Goal: Information Seeking & Learning: Learn about a topic

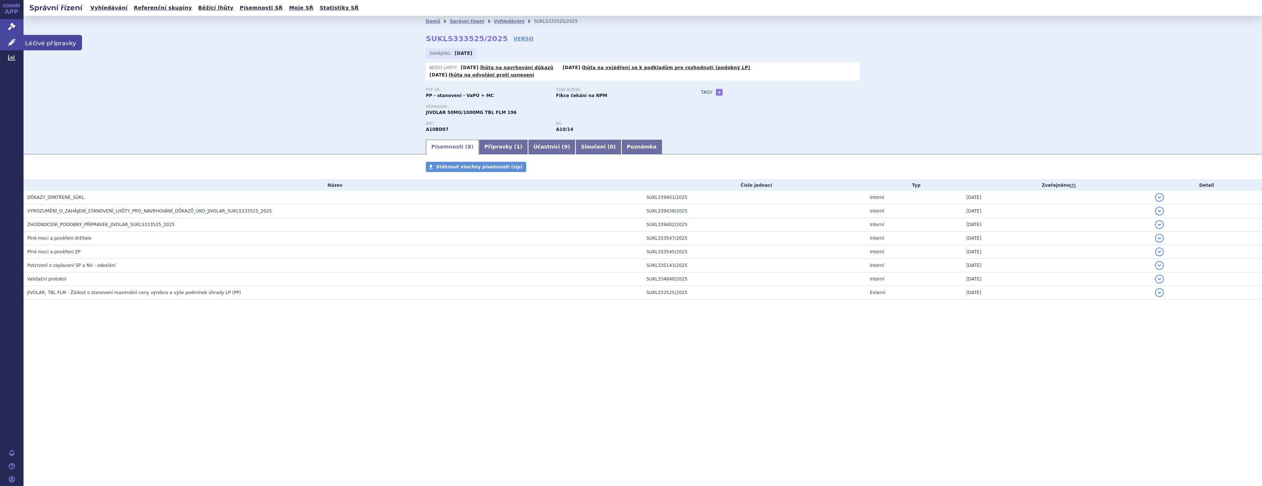
click at [10, 43] on icon at bounding box center [11, 42] width 7 height 7
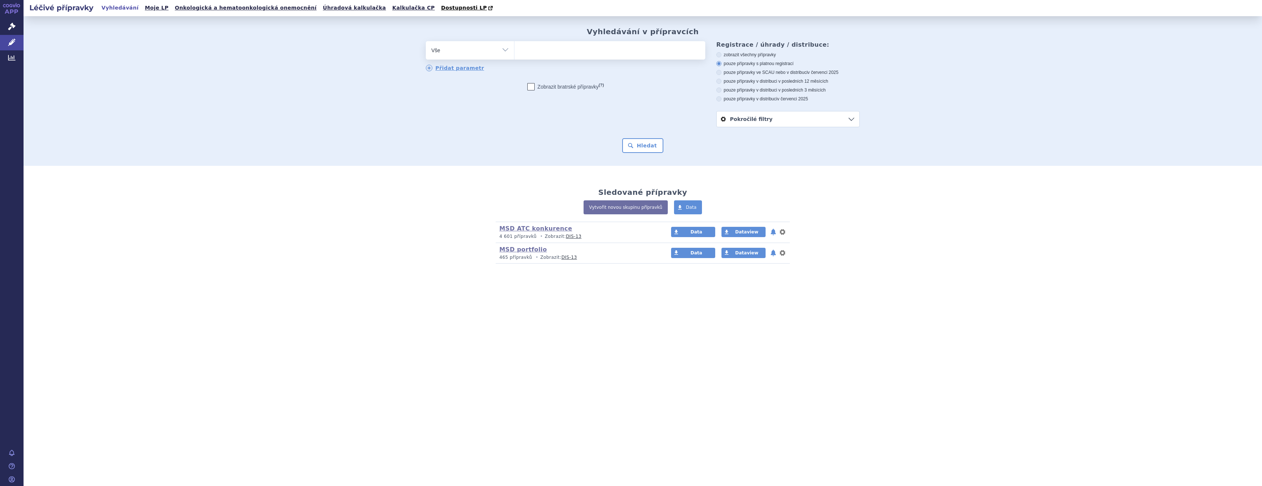
click at [542, 52] on ul at bounding box center [609, 48] width 191 height 15
click at [514, 52] on select at bounding box center [514, 50] width 0 height 18
click at [558, 50] on ul at bounding box center [609, 48] width 191 height 15
click at [514, 50] on select at bounding box center [514, 50] width 0 height 18
type input "op"
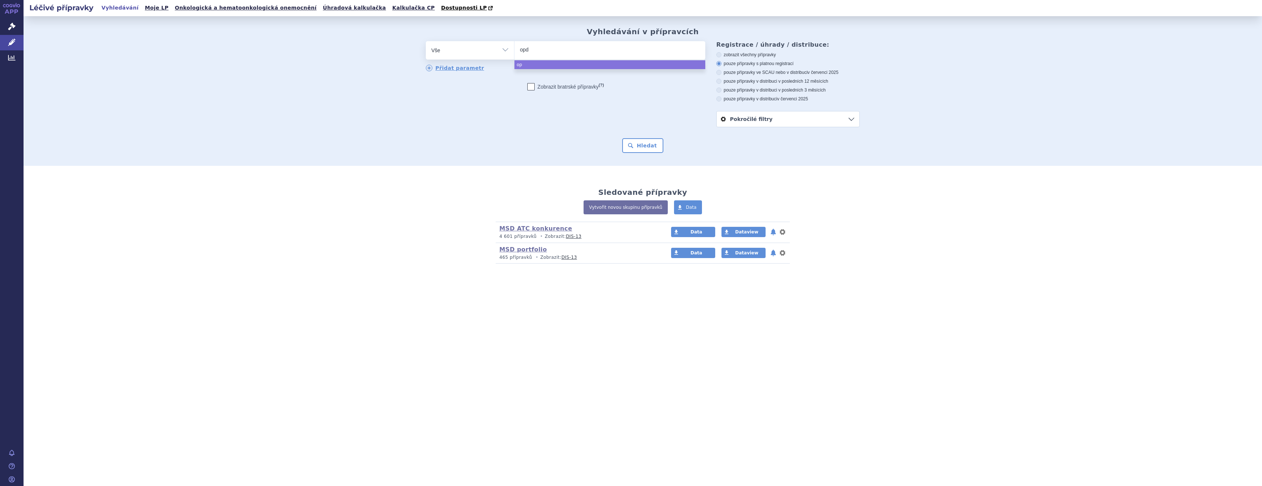
type input "opdi"
type input "opdivo"
select select "opdivo"
click at [657, 143] on button "Hledat" at bounding box center [643, 145] width 42 height 15
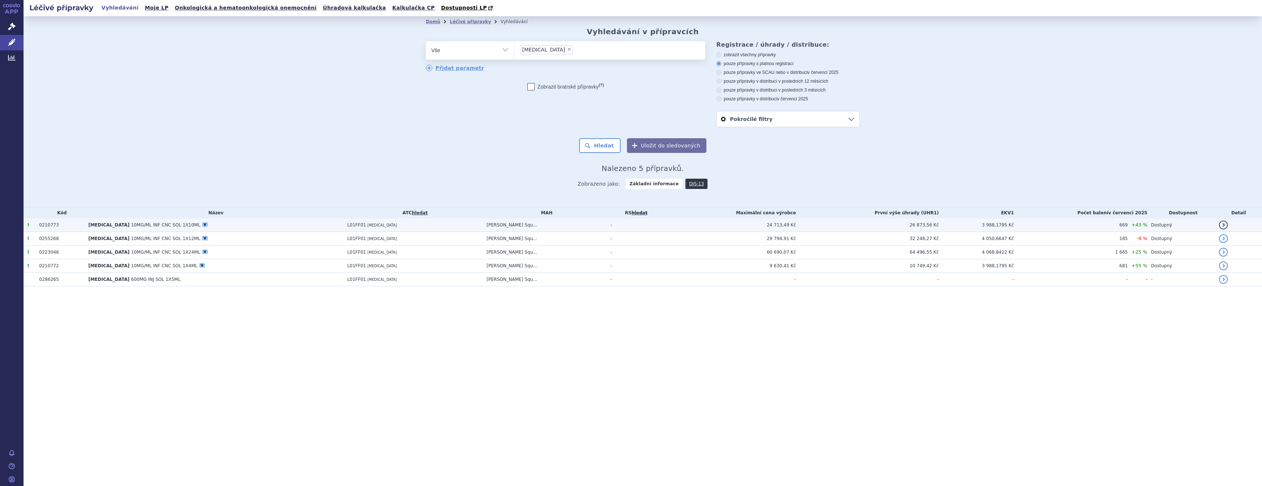
click at [131, 226] on span "10MG/ML INF CNC SOL 1X10ML" at bounding box center [165, 224] width 69 height 5
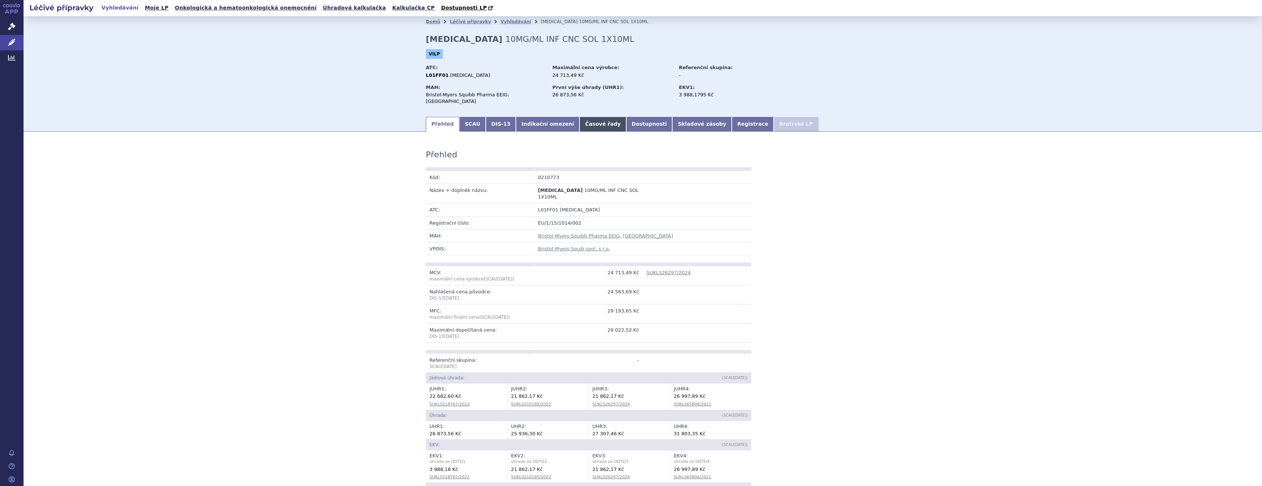
click at [579, 119] on link "Časové řady" at bounding box center [602, 124] width 47 height 15
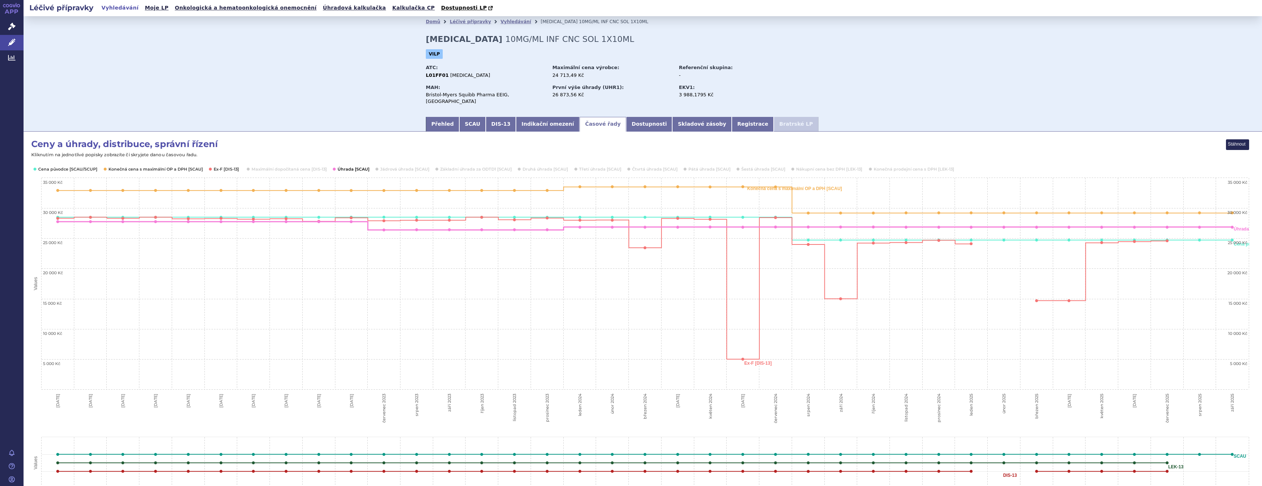
click at [361, 166] on button "Show Úhrada [SCAU]" at bounding box center [353, 169] width 31 height 6
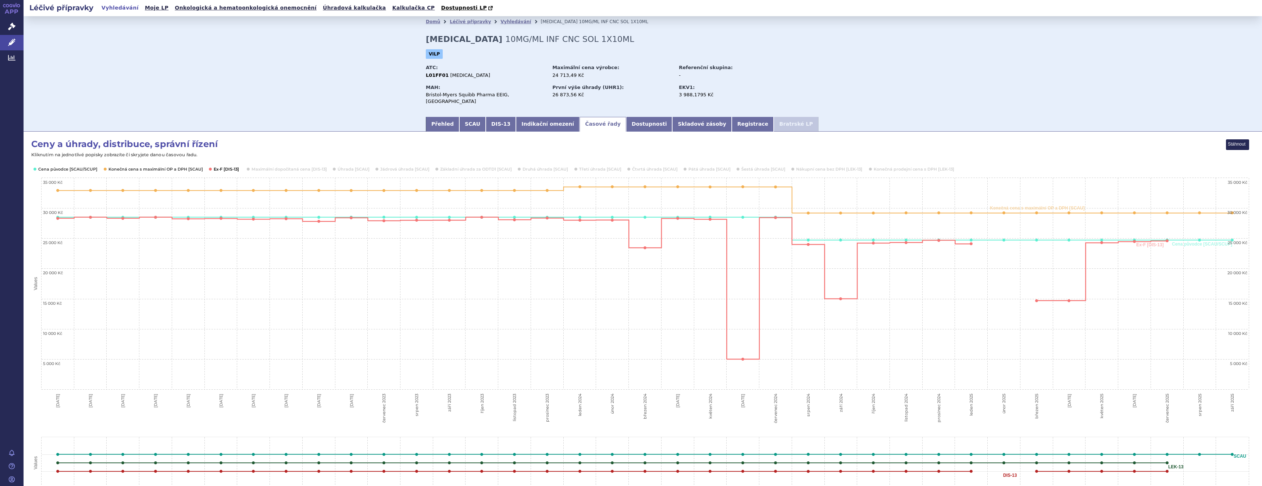
click at [217, 166] on button "Show Ex-F [DIS-13]" at bounding box center [227, 169] width 26 height 6
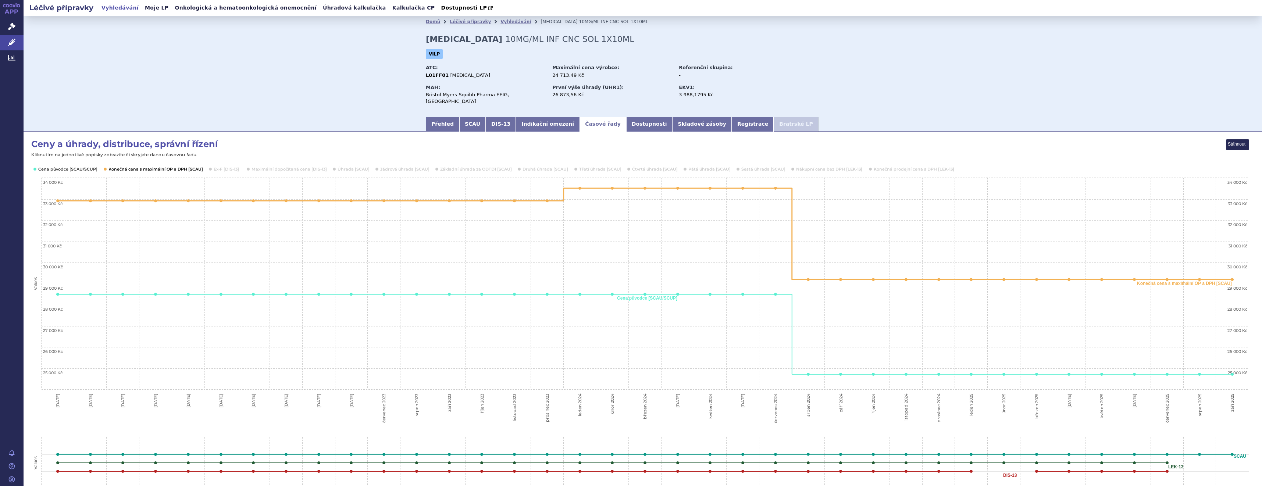
click at [190, 166] on button "Show Konečná cena s maximální OP a DPH [SCAU]" at bounding box center [154, 169] width 93 height 6
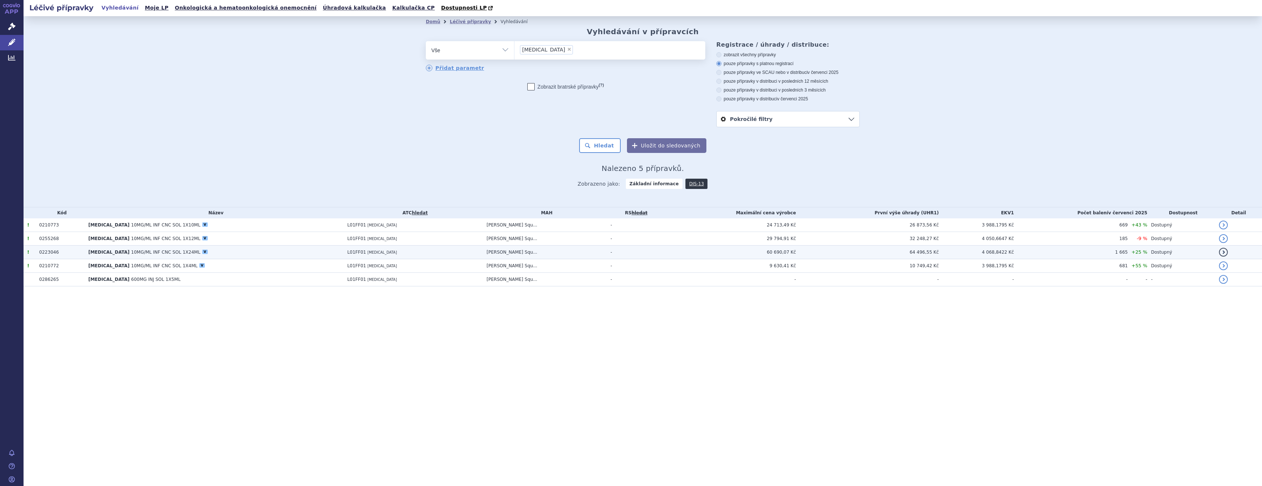
click at [131, 251] on span "10MG/ML INF CNC SOL 1X24ML" at bounding box center [165, 252] width 69 height 5
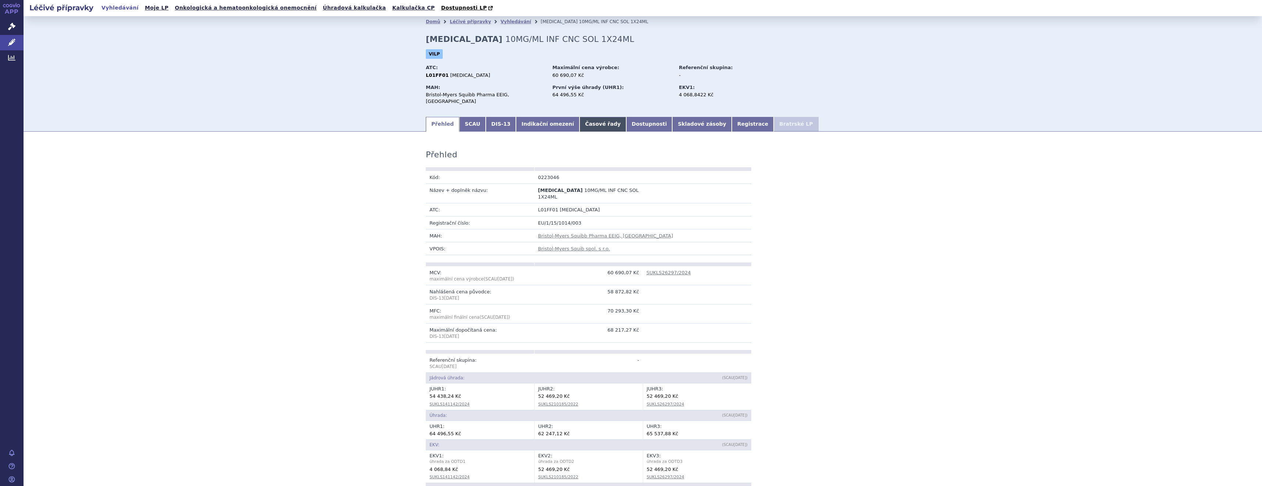
click at [579, 117] on link "Časové řady" at bounding box center [602, 124] width 47 height 15
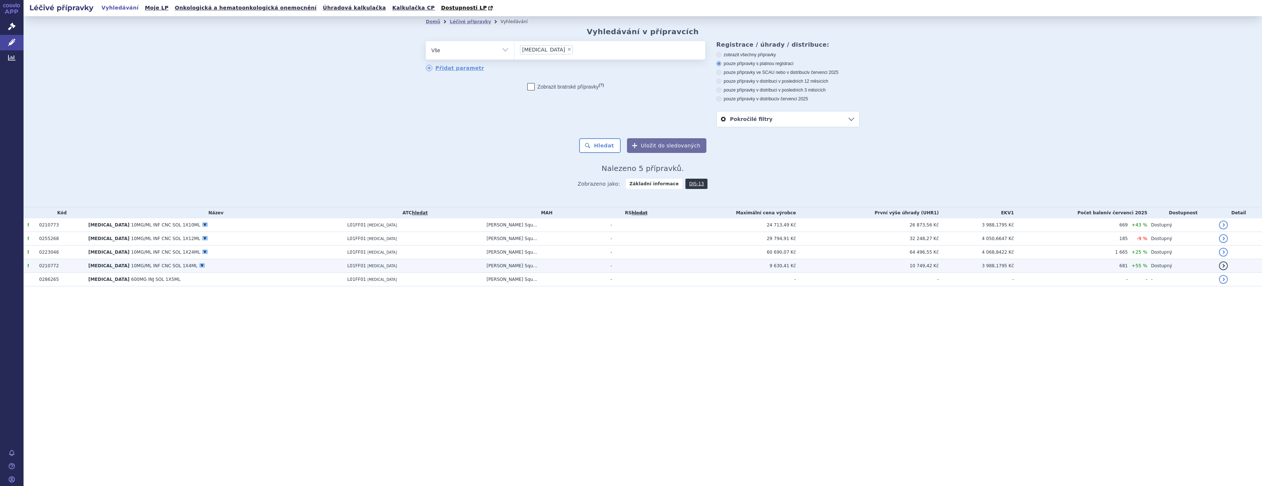
click at [135, 264] on span "10MG/ML INF CNC SOL 1X4ML" at bounding box center [164, 265] width 67 height 5
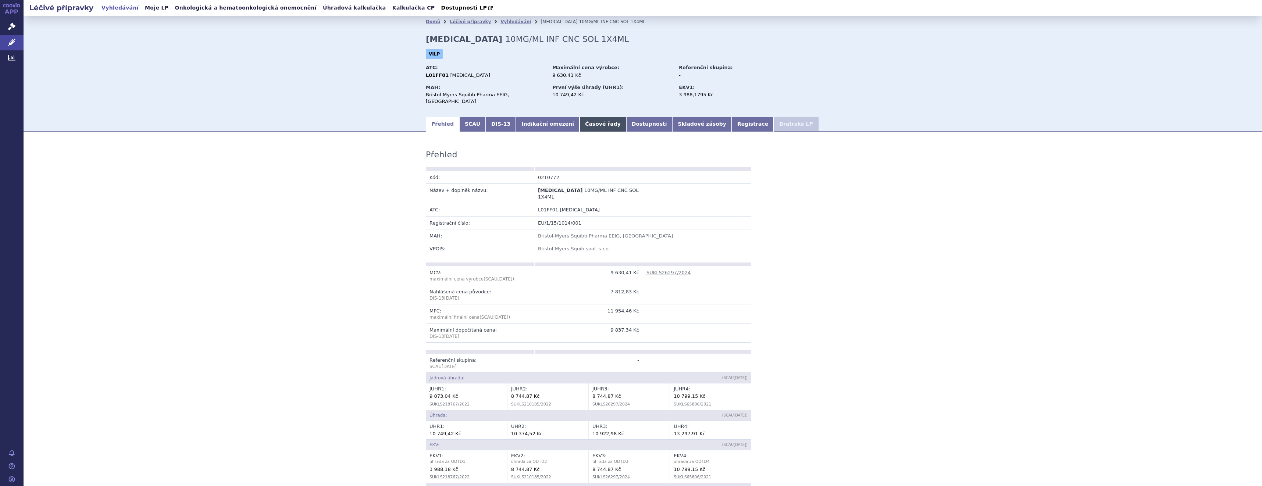
click at [582, 117] on link "Časové řady" at bounding box center [602, 124] width 47 height 15
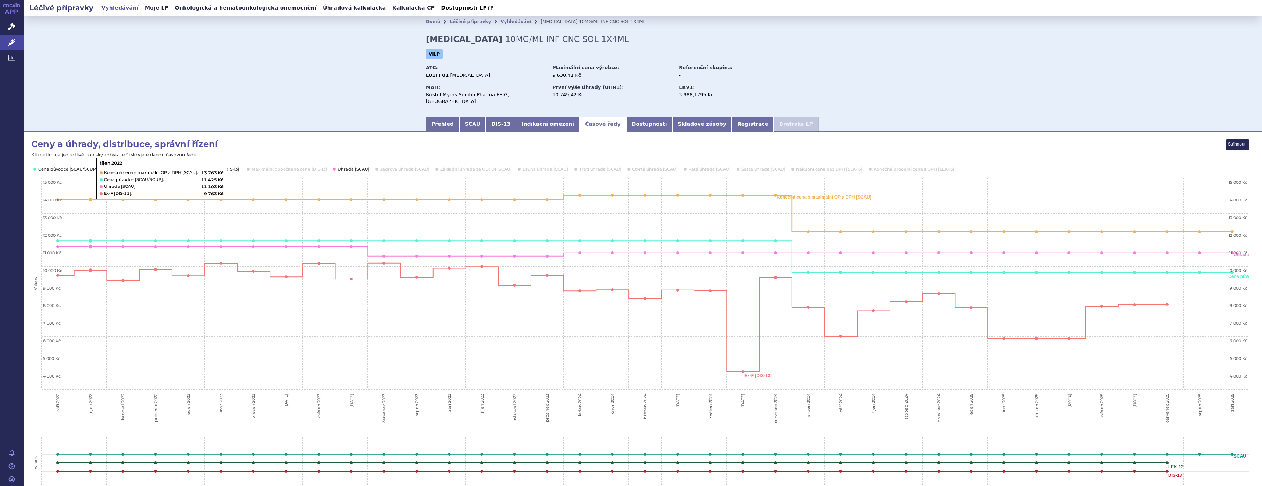
click at [168, 152] on text "Kliknutím na jednotlivé popisky zobrazíte či skryjete danou časovou řadu." at bounding box center [114, 155] width 167 height 6
click at [276, 150] on rect "Interactive chart" at bounding box center [640, 282] width 1218 height 287
click at [835, 143] on rect "Interactive chart" at bounding box center [640, 282] width 1218 height 287
click at [839, 96] on div "MAH: Bristol-Myers Squibb Pharma EEIG, [GEOGRAPHIC_DATA] První výše úhrady (UHR…" at bounding box center [643, 95] width 434 height 26
